Goal: Task Accomplishment & Management: Manage account settings

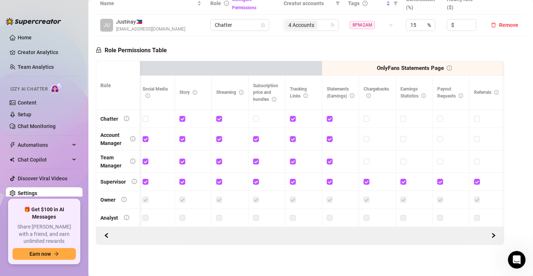
scroll to position [30, 0]
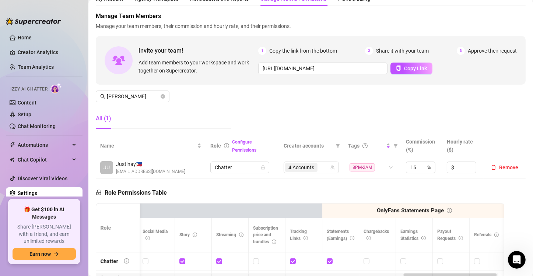
click at [26, 190] on link "Settings" at bounding box center [28, 193] width 20 height 6
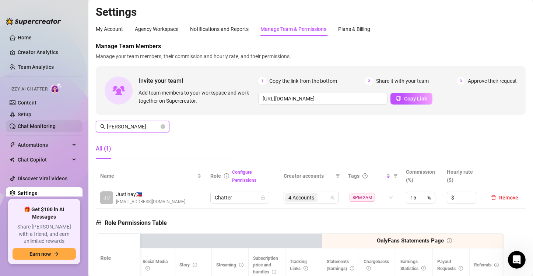
drag, startPoint x: 130, startPoint y: 126, endPoint x: 81, endPoint y: 124, distance: 49.4
click at [81, 124] on div "Home Creator Analytics Team Analytics Izzy AI Chatter Content Setup Chat Monito…" at bounding box center [266, 138] width 533 height 276
click at [161, 127] on icon "close-circle" at bounding box center [163, 127] width 4 height 4
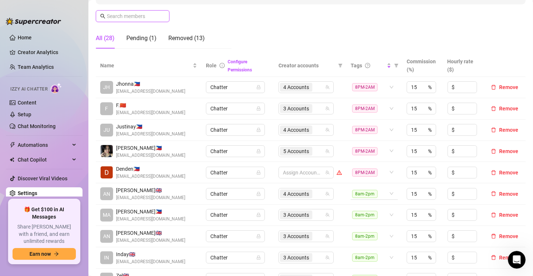
scroll to position [184, 0]
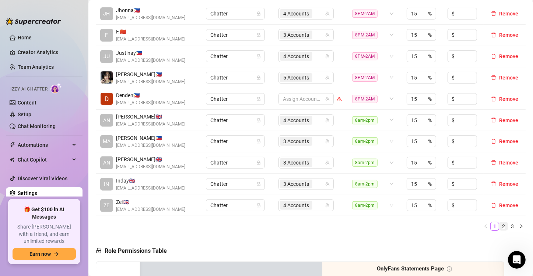
click at [499, 224] on link "2" at bounding box center [503, 226] width 8 height 8
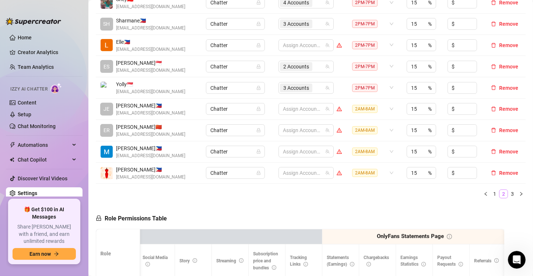
scroll to position [221, 0]
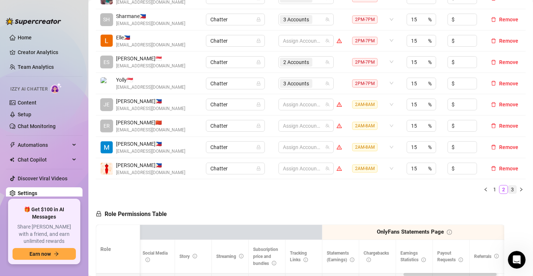
click at [508, 189] on link "3" at bounding box center [512, 190] width 8 height 8
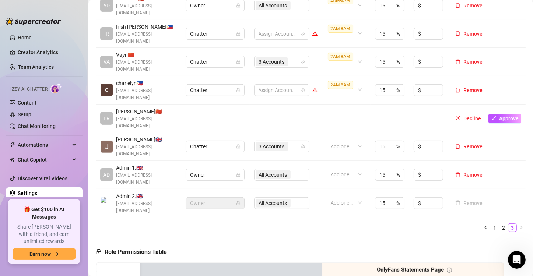
scroll to position [147, 0]
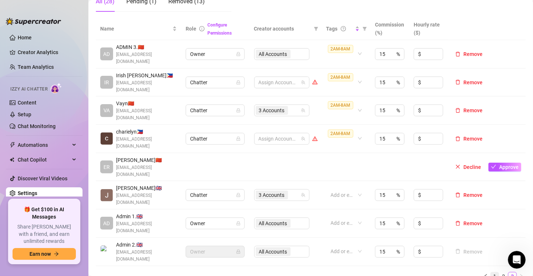
click at [491, 273] on link "1" at bounding box center [495, 277] width 8 height 8
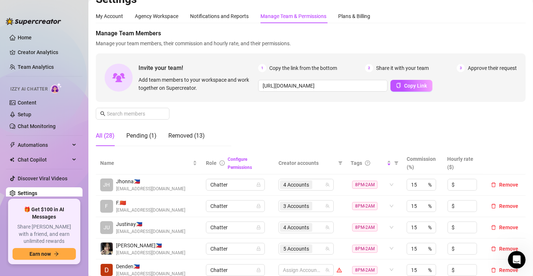
scroll to position [0, 0]
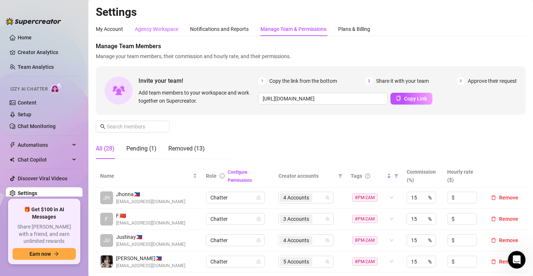
click at [161, 28] on div "Agency Workspace" at bounding box center [156, 29] width 43 height 8
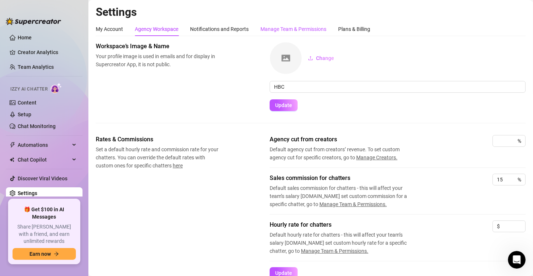
click at [293, 27] on div "Manage Team & Permissions" at bounding box center [293, 29] width 66 height 8
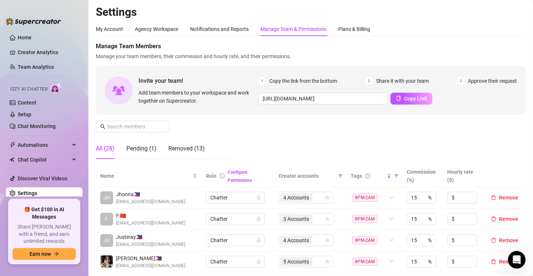
click at [240, 135] on div "Manage Team Members Manage your team members, their commission and hourly rate,…" at bounding box center [311, 103] width 430 height 123
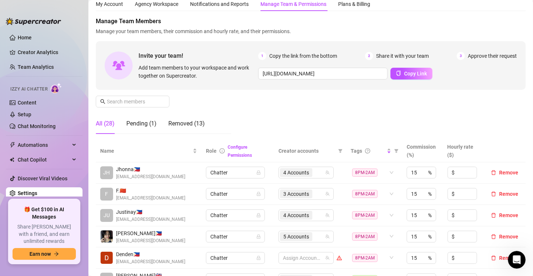
scroll to position [37, 0]
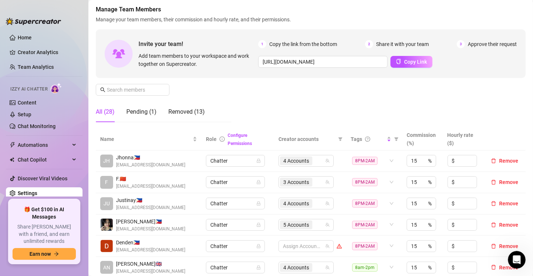
click at [312, 88] on div "Manage Team Members Manage your team members, their commission and hourly rate,…" at bounding box center [311, 66] width 430 height 123
click at [250, 88] on div "Manage Team Members Manage your team members, their commission and hourly rate,…" at bounding box center [311, 66] width 430 height 123
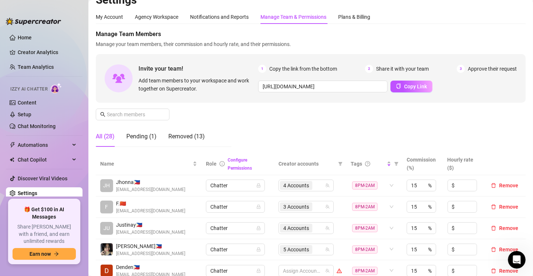
scroll to position [0, 0]
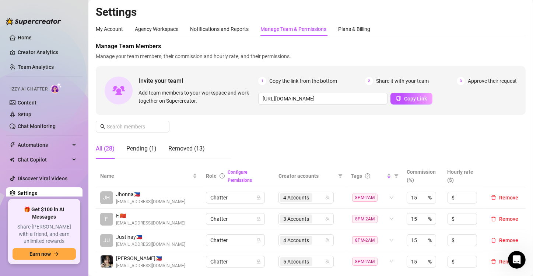
click at [244, 56] on span "Manage your team members, their commission and hourly rate, and their permissio…" at bounding box center [311, 56] width 430 height 8
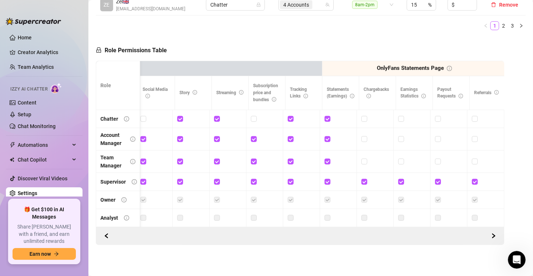
scroll to position [0, 1336]
click at [177, 214] on label at bounding box center [180, 218] width 6 height 8
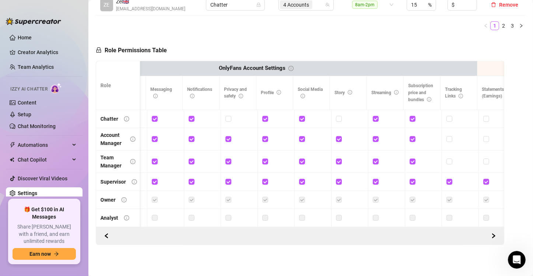
scroll to position [0, 0]
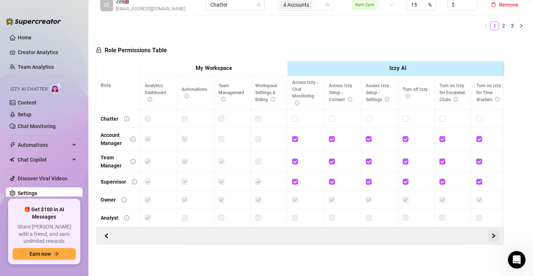
click at [488, 239] on button "button" at bounding box center [494, 236] width 12 height 12
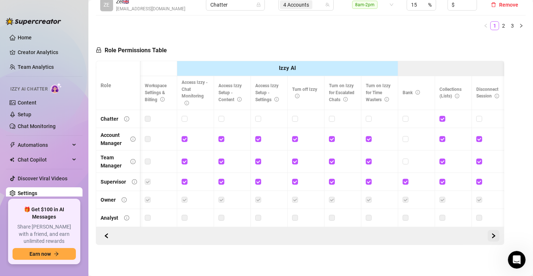
click at [488, 239] on button "button" at bounding box center [494, 236] width 12 height 12
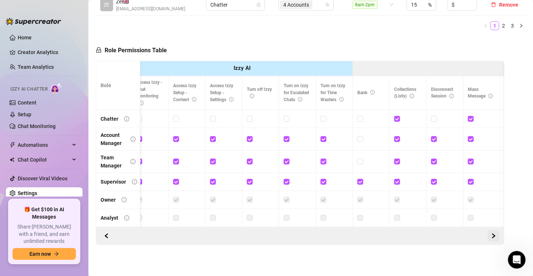
click at [488, 239] on button "button" at bounding box center [494, 236] width 12 height 12
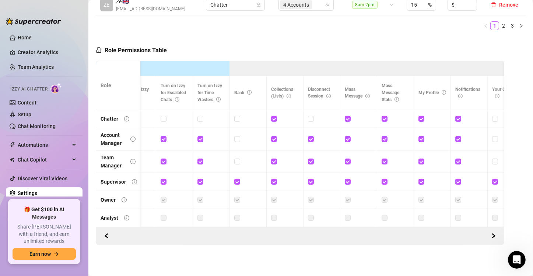
drag, startPoint x: 491, startPoint y: 49, endPoint x: 466, endPoint y: 56, distance: 26.5
click at [107, 240] on button "button" at bounding box center [107, 236] width 12 height 12
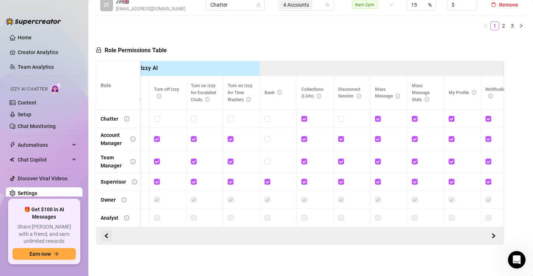
click at [107, 240] on button "button" at bounding box center [107, 236] width 12 height 12
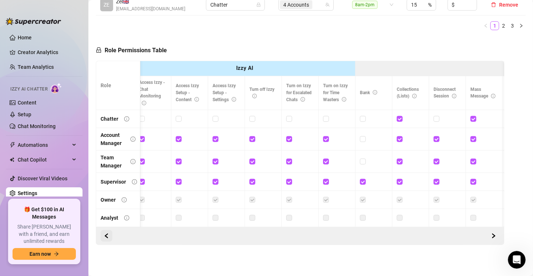
click at [107, 240] on button "button" at bounding box center [107, 236] width 12 height 12
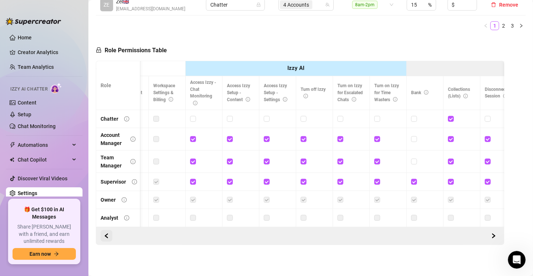
click at [107, 240] on button "button" at bounding box center [107, 236] width 12 height 12
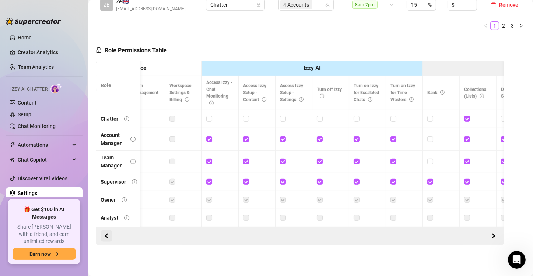
click at [107, 240] on button "button" at bounding box center [107, 236] width 12 height 12
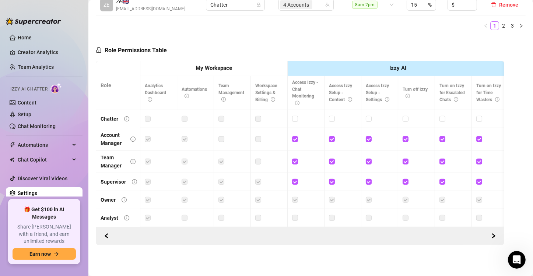
drag, startPoint x: 161, startPoint y: 230, endPoint x: 176, endPoint y: 230, distance: 15.8
click at [176, 230] on div at bounding box center [300, 236] width 409 height 18
click at [184, 135] on label at bounding box center [185, 139] width 6 height 8
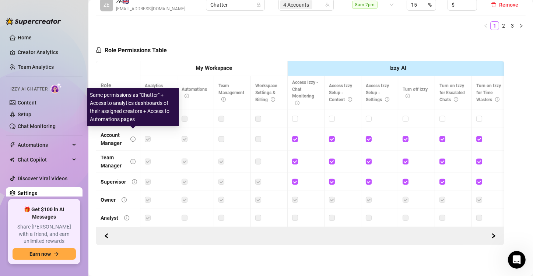
click at [133, 137] on icon "info-circle" at bounding box center [132, 139] width 5 height 5
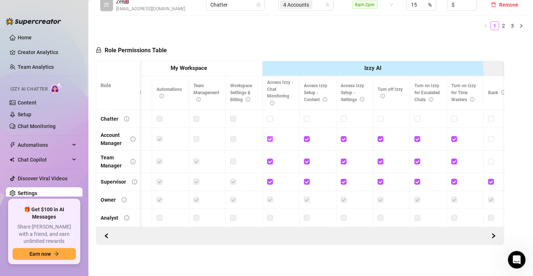
click at [267, 136] on input "checkbox" at bounding box center [269, 138] width 5 height 5
checkbox input "false"
click at [308, 136] on input "checkbox" at bounding box center [306, 138] width 5 height 5
checkbox input "false"
click at [343, 136] on input "checkbox" at bounding box center [343, 138] width 5 height 5
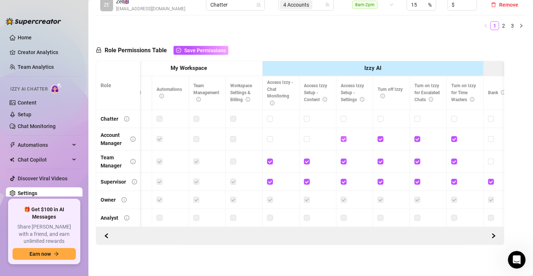
checkbox input "false"
click at [381, 136] on input "checkbox" at bounding box center [380, 138] width 5 height 5
checkbox input "false"
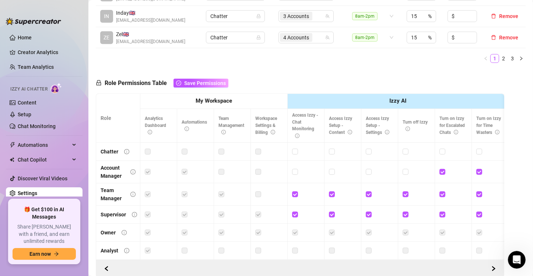
click at [129, 83] on h5 "Role Permissions Table Save Permissions" at bounding box center [162, 83] width 133 height 9
click at [98, 86] on h5 "Role Permissions Table Save Permissions" at bounding box center [162, 83] width 133 height 9
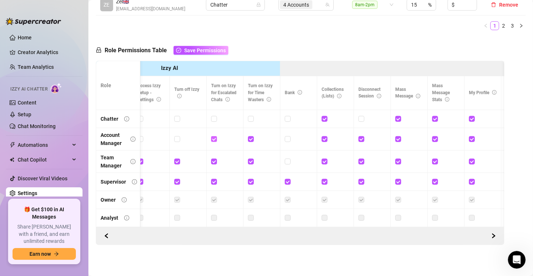
click at [211, 136] on input "checkbox" at bounding box center [213, 138] width 5 height 5
checkbox input "false"
click at [249, 136] on input "checkbox" at bounding box center [250, 138] width 5 height 5
checkbox input "false"
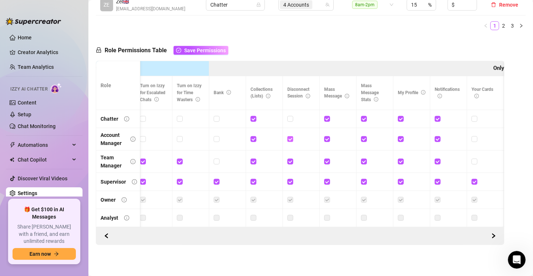
click at [291, 136] on input "checkbox" at bounding box center [289, 138] width 5 height 5
checkbox input "false"
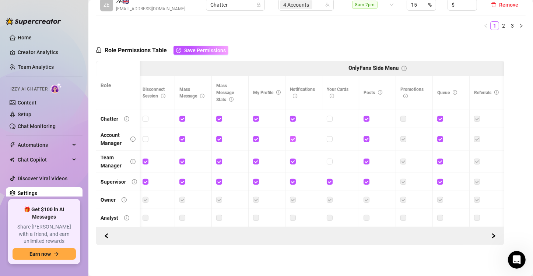
click at [293, 136] on input "checkbox" at bounding box center [292, 138] width 5 height 5
checkbox input "false"
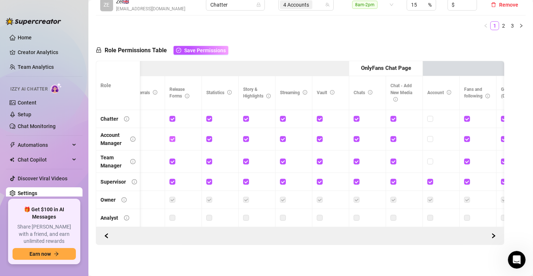
click at [174, 136] on input "checkbox" at bounding box center [171, 138] width 5 height 5
checkbox input "false"
click at [208, 136] on input "checkbox" at bounding box center [208, 138] width 5 height 5
checkbox input "false"
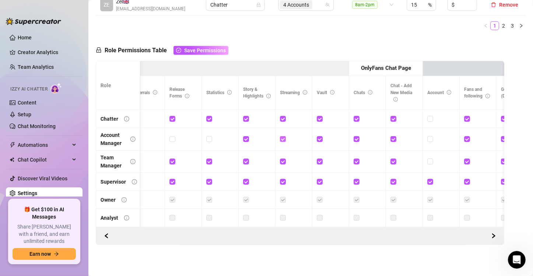
click at [282, 136] on input "checkbox" at bounding box center [282, 138] width 5 height 5
checkbox input "false"
click at [244, 136] on label at bounding box center [246, 139] width 6 height 8
click at [244, 136] on input "checkbox" at bounding box center [245, 138] width 5 height 5
checkbox input "false"
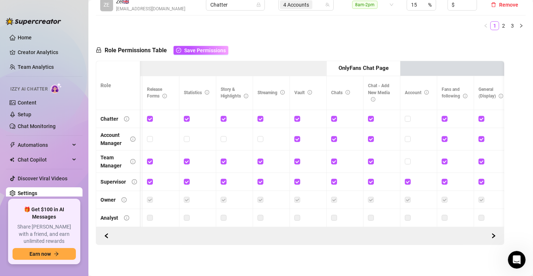
click at [330, 134] on td at bounding box center [345, 139] width 37 height 22
click at [331, 136] on input "checkbox" at bounding box center [333, 138] width 5 height 5
checkbox input "false"
click at [368, 136] on input "checkbox" at bounding box center [370, 138] width 5 height 5
checkbox input "false"
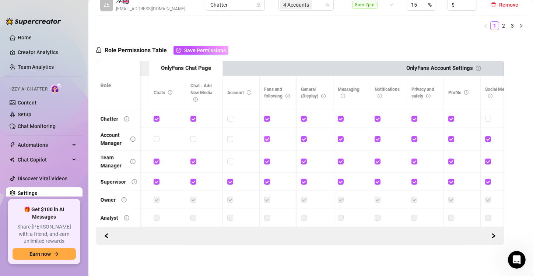
click at [269, 136] on span at bounding box center [267, 139] width 6 height 6
click at [269, 136] on input "checkbox" at bounding box center [266, 138] width 5 height 5
checkbox input "false"
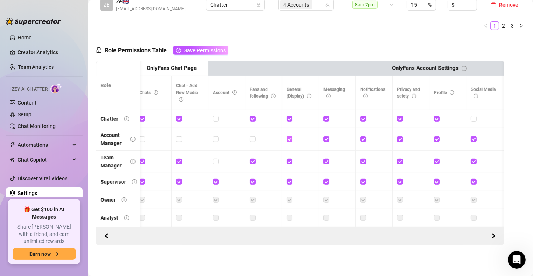
click at [290, 136] on input "checkbox" at bounding box center [289, 138] width 5 height 5
checkbox input "false"
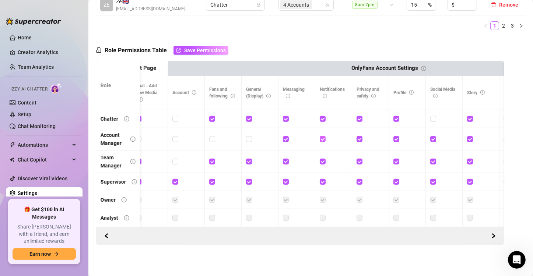
click at [320, 136] on input "checkbox" at bounding box center [322, 138] width 5 height 5
checkbox input "false"
click at [359, 136] on input "checkbox" at bounding box center [359, 138] width 5 height 5
checkbox input "false"
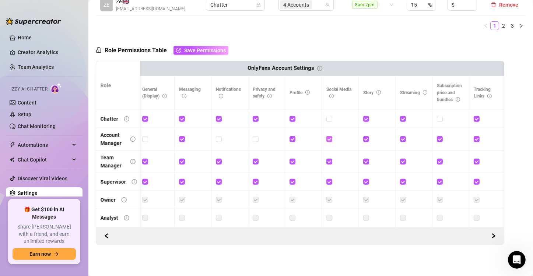
click at [327, 136] on input "checkbox" at bounding box center [328, 138] width 5 height 5
checkbox input "false"
click at [367, 136] on input "checkbox" at bounding box center [365, 138] width 5 height 5
checkbox input "false"
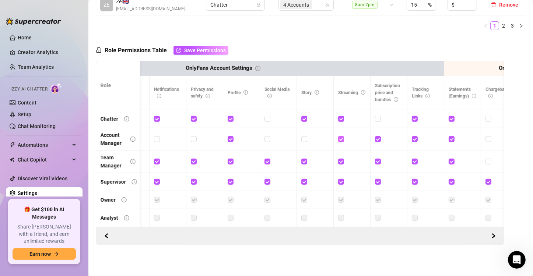
click at [340, 136] on input "checkbox" at bounding box center [340, 138] width 5 height 5
checkbox input "false"
click at [377, 136] on span at bounding box center [378, 139] width 6 height 6
click at [377, 136] on input "checkbox" at bounding box center [377, 138] width 5 height 5
checkbox input "false"
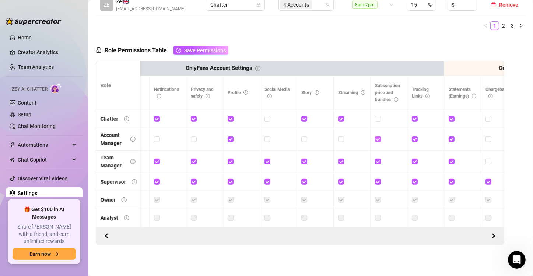
checkbox input "false"
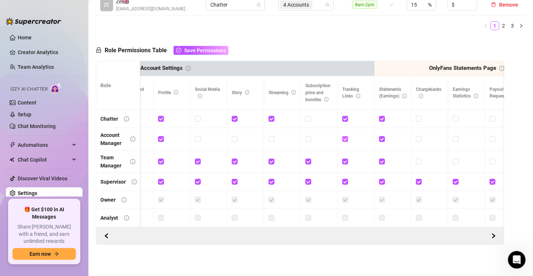
click at [345, 136] on input "checkbox" at bounding box center [344, 138] width 5 height 5
checkbox input "false"
click at [381, 136] on input "checkbox" at bounding box center [381, 138] width 5 height 5
checkbox input "false"
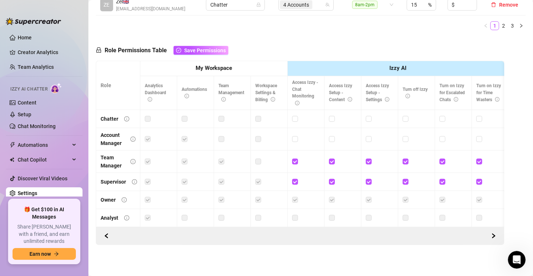
click at [183, 135] on label at bounding box center [185, 139] width 6 height 8
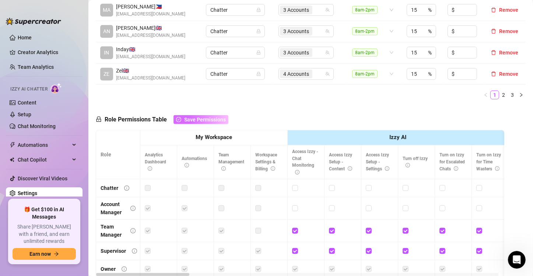
click at [197, 121] on span "Save Permissions" at bounding box center [205, 120] width 42 height 6
click at [112, 147] on th "Role" at bounding box center [118, 154] width 44 height 49
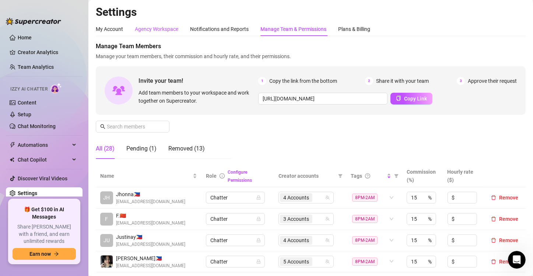
click at [156, 30] on div "Agency Workspace" at bounding box center [156, 29] width 43 height 8
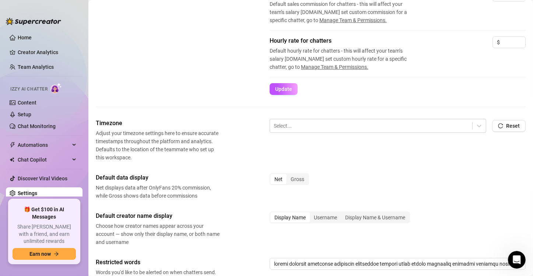
click at [156, 92] on div "Rates & Commissions Set a default hourly rate and commission rate for your chat…" at bounding box center [311, 23] width 430 height 144
click at [288, 125] on div at bounding box center [371, 126] width 195 height 10
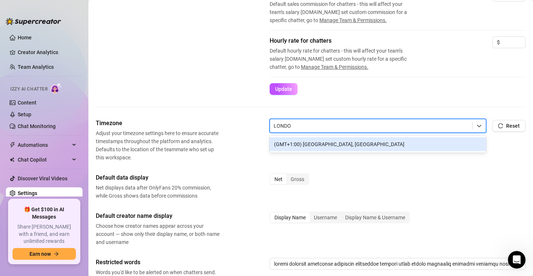
type input "[GEOGRAPHIC_DATA]"
click at [339, 146] on div "(GMT+1:00) [GEOGRAPHIC_DATA], [GEOGRAPHIC_DATA]" at bounding box center [378, 144] width 217 height 14
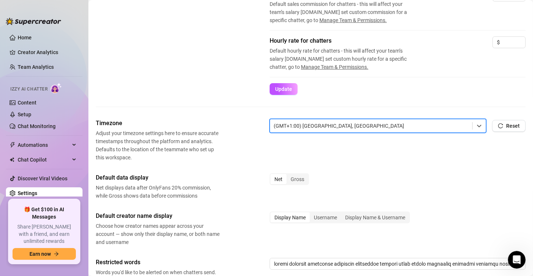
click at [237, 155] on div "Timezone Adjust your timezone settings here to ensure accurate timestamps throu…" at bounding box center [311, 140] width 430 height 43
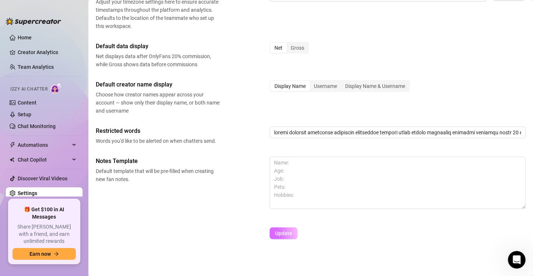
click at [281, 234] on span "Update" at bounding box center [283, 234] width 17 height 6
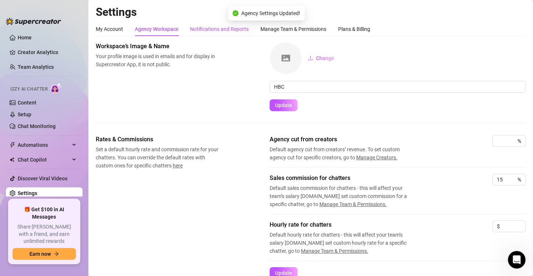
click at [207, 26] on div "Notifications and Reports" at bounding box center [219, 29] width 59 height 8
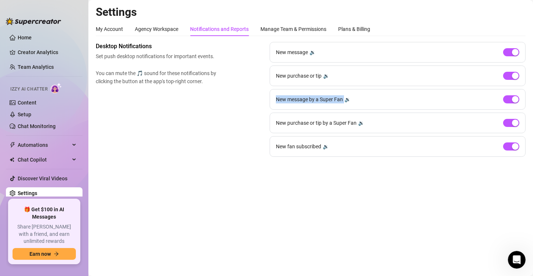
drag, startPoint x: 272, startPoint y: 101, endPoint x: 344, endPoint y: 98, distance: 72.3
click at [344, 98] on div "New message by a Super Fan 🔉" at bounding box center [398, 99] width 256 height 21
copy span "New message by a Super Fan"
click at [348, 99] on div "🔉" at bounding box center [347, 99] width 6 height 8
click at [347, 99] on div "🔉" at bounding box center [347, 99] width 6 height 8
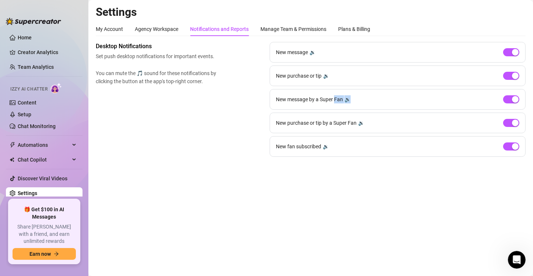
click at [347, 99] on div "🔉" at bounding box center [347, 99] width 6 height 8
click at [508, 98] on span "button" at bounding box center [511, 99] width 16 height 8
click at [360, 28] on div "Plans & Billing" at bounding box center [354, 29] width 32 height 8
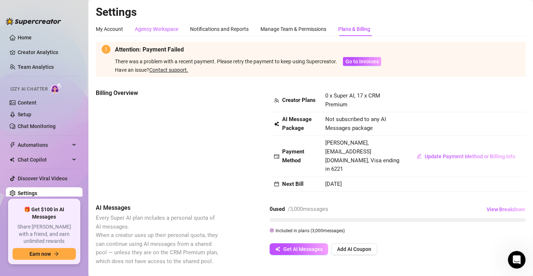
click at [165, 27] on div "Agency Workspace" at bounding box center [156, 29] width 43 height 8
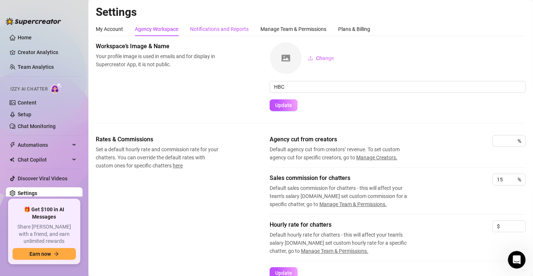
click at [227, 28] on div "Notifications and Reports" at bounding box center [219, 29] width 59 height 8
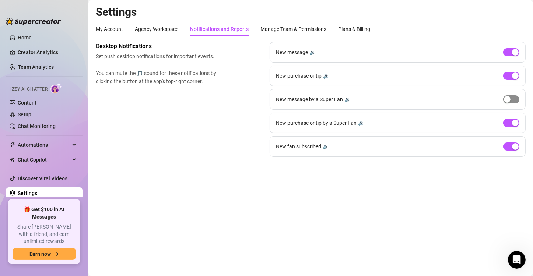
click at [512, 97] on span "button" at bounding box center [511, 99] width 16 height 8
click at [361, 121] on div "🔉" at bounding box center [361, 123] width 6 height 8
click at [325, 146] on div "🔉" at bounding box center [326, 147] width 6 height 8
click at [350, 98] on div "🔉" at bounding box center [347, 99] width 6 height 8
click at [321, 75] on span "New purchase or tip" at bounding box center [299, 76] width 46 height 8
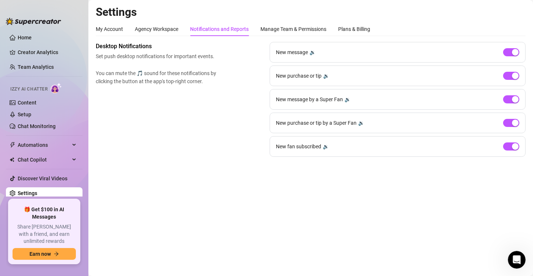
click at [326, 76] on div "🔉" at bounding box center [326, 76] width 6 height 8
click at [168, 87] on div "Desktop Notifications Set push desktop notifications for important events. You …" at bounding box center [311, 99] width 430 height 115
click at [277, 30] on div "Manage Team & Permissions" at bounding box center [293, 29] width 66 height 8
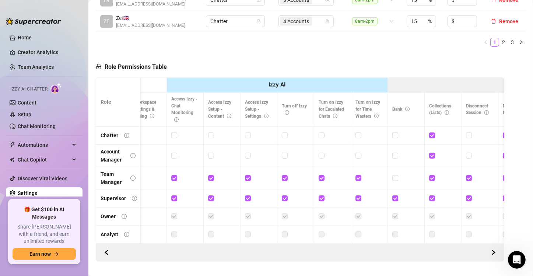
scroll to position [0, 125]
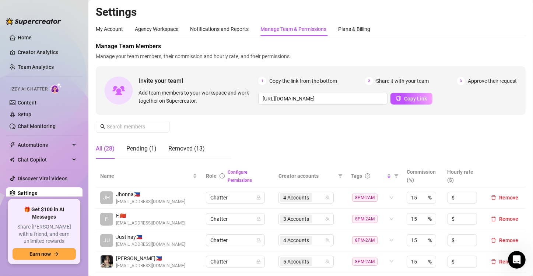
scroll to position [0, 0]
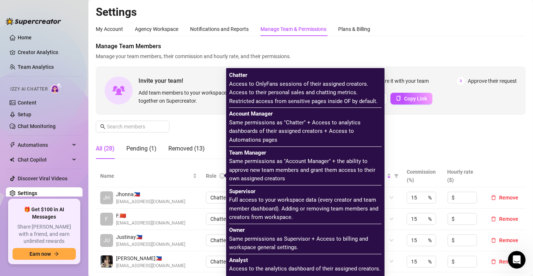
click at [220, 174] on icon "info-circle" at bounding box center [222, 175] width 5 height 5
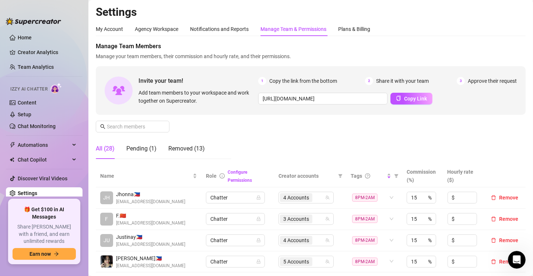
click at [410, 134] on div "Manage Team Members Manage your team members, their commission and hourly rate,…" at bounding box center [311, 103] width 430 height 123
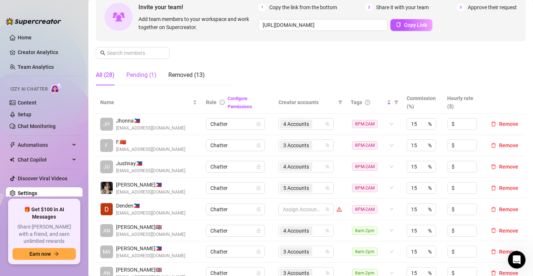
click at [144, 73] on div "Pending (1)" at bounding box center [141, 75] width 30 height 9
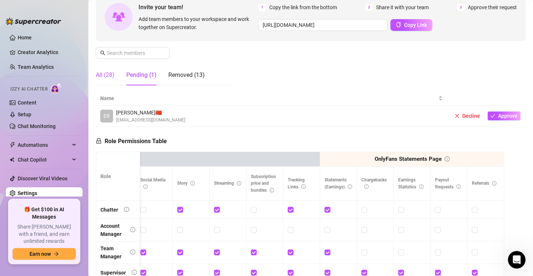
click at [112, 72] on div "All (28)" at bounding box center [105, 75] width 19 height 9
